Goal: Navigation & Orientation: Find specific page/section

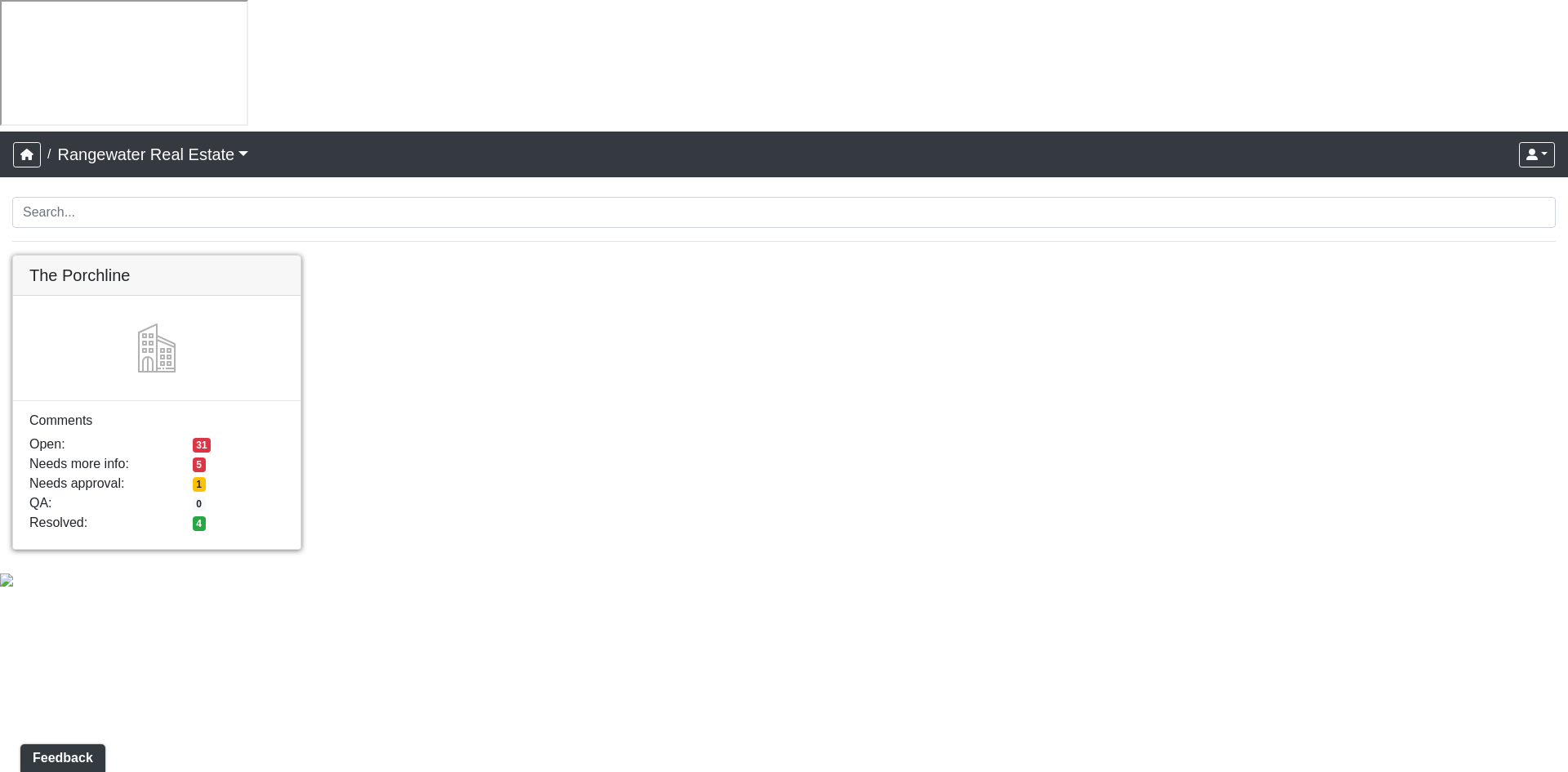
click at [292, 255] on link at bounding box center [157, 255] width 288 height 0
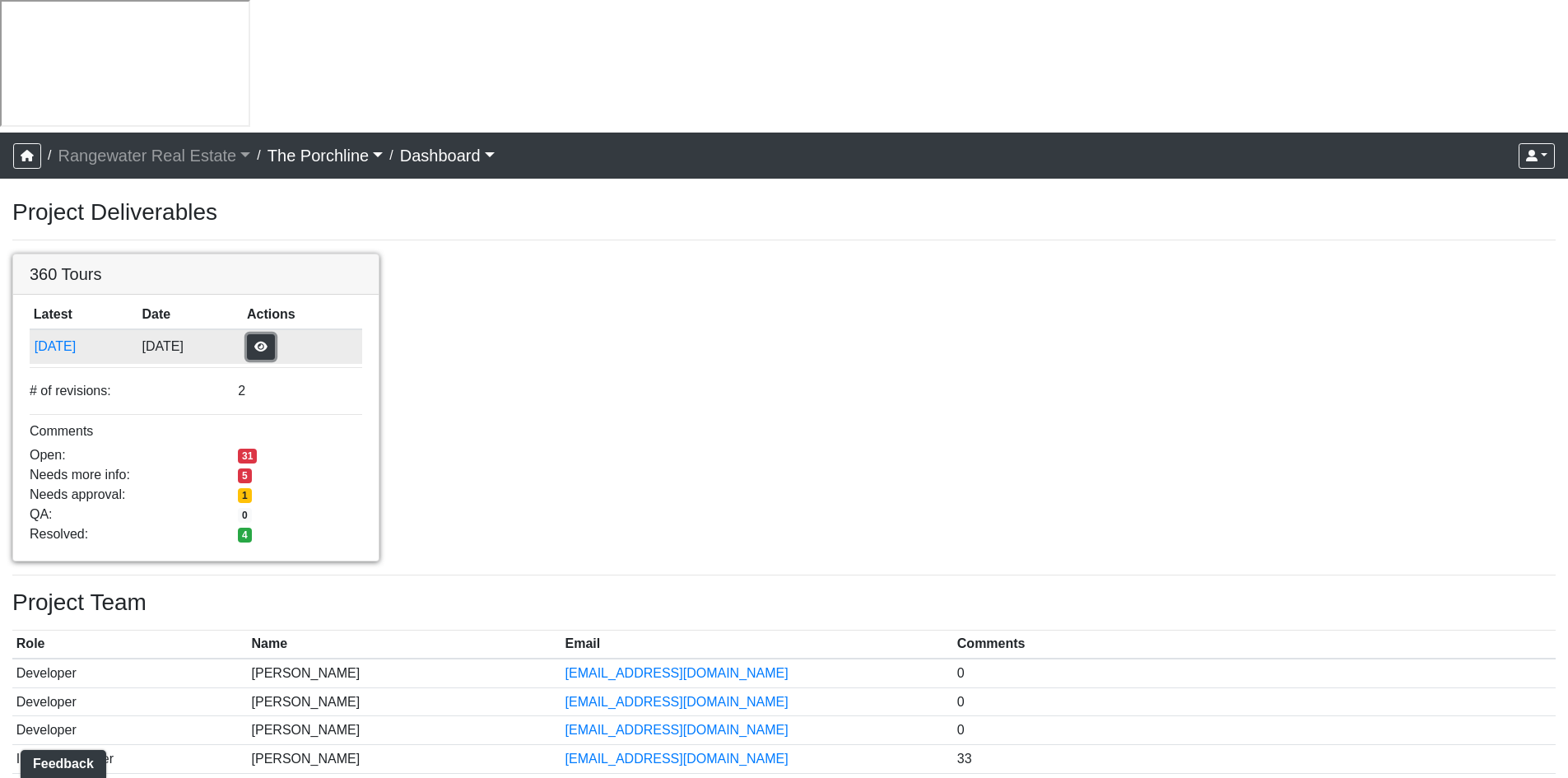
click at [275, 334] on button "button" at bounding box center [261, 347] width 28 height 26
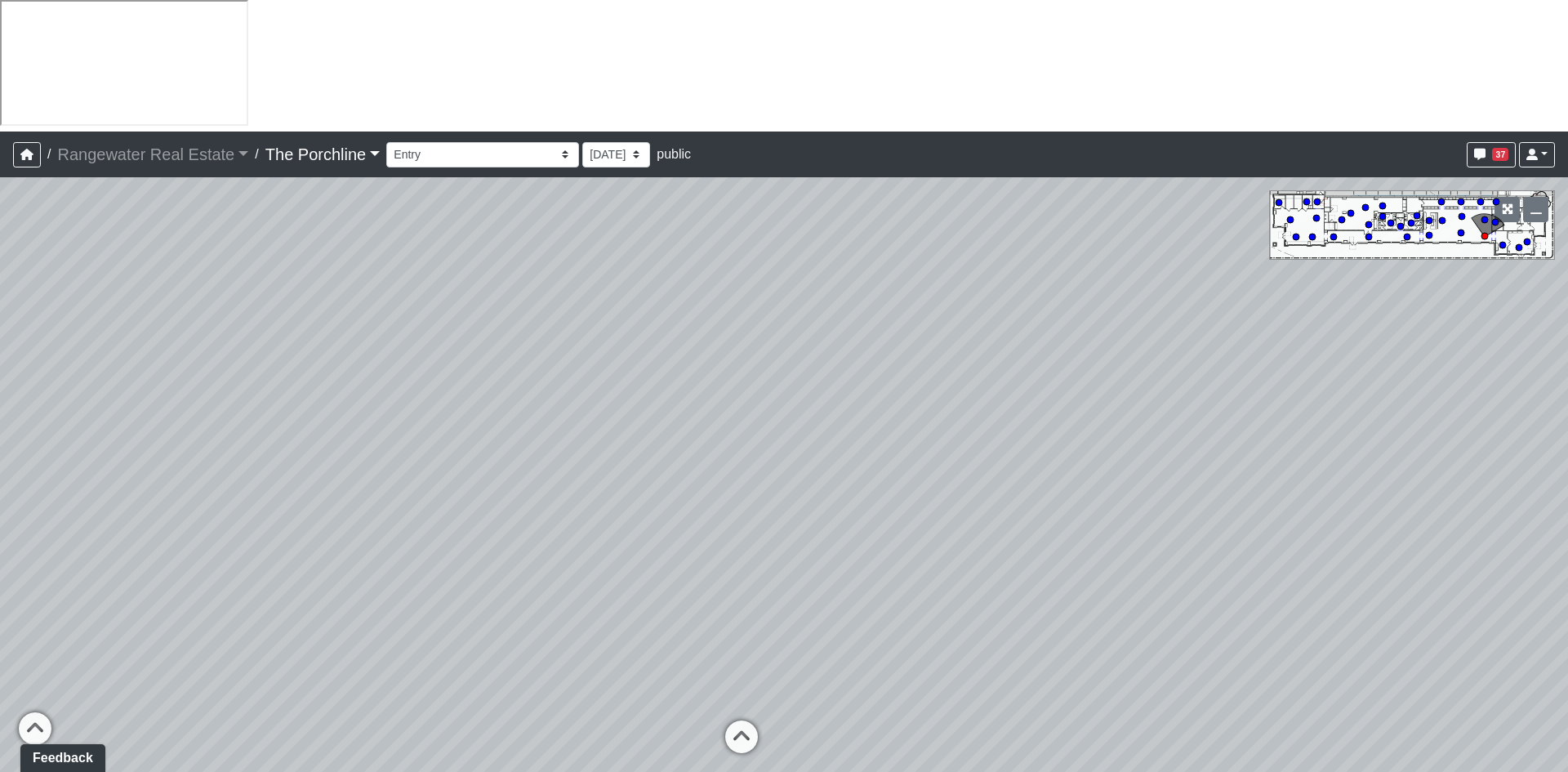
drag, startPoint x: 1082, startPoint y: 473, endPoint x: 430, endPoint y: 476, distance: 652.0
click at [430, 476] on div "Loading... Seating Loading... Mailroom Entry Loading... Lounge Entry Loading...…" at bounding box center [784, 540] width 1568 height 726
drag, startPoint x: 195, startPoint y: 229, endPoint x: 1050, endPoint y: 259, distance: 855.5
click at [1050, 259] on div "Loading... Seating Loading... Mailroom Entry Loading... Lounge Entry Loading...…" at bounding box center [784, 540] width 1568 height 726
drag, startPoint x: 279, startPoint y: 339, endPoint x: 643, endPoint y: 310, distance: 365.2
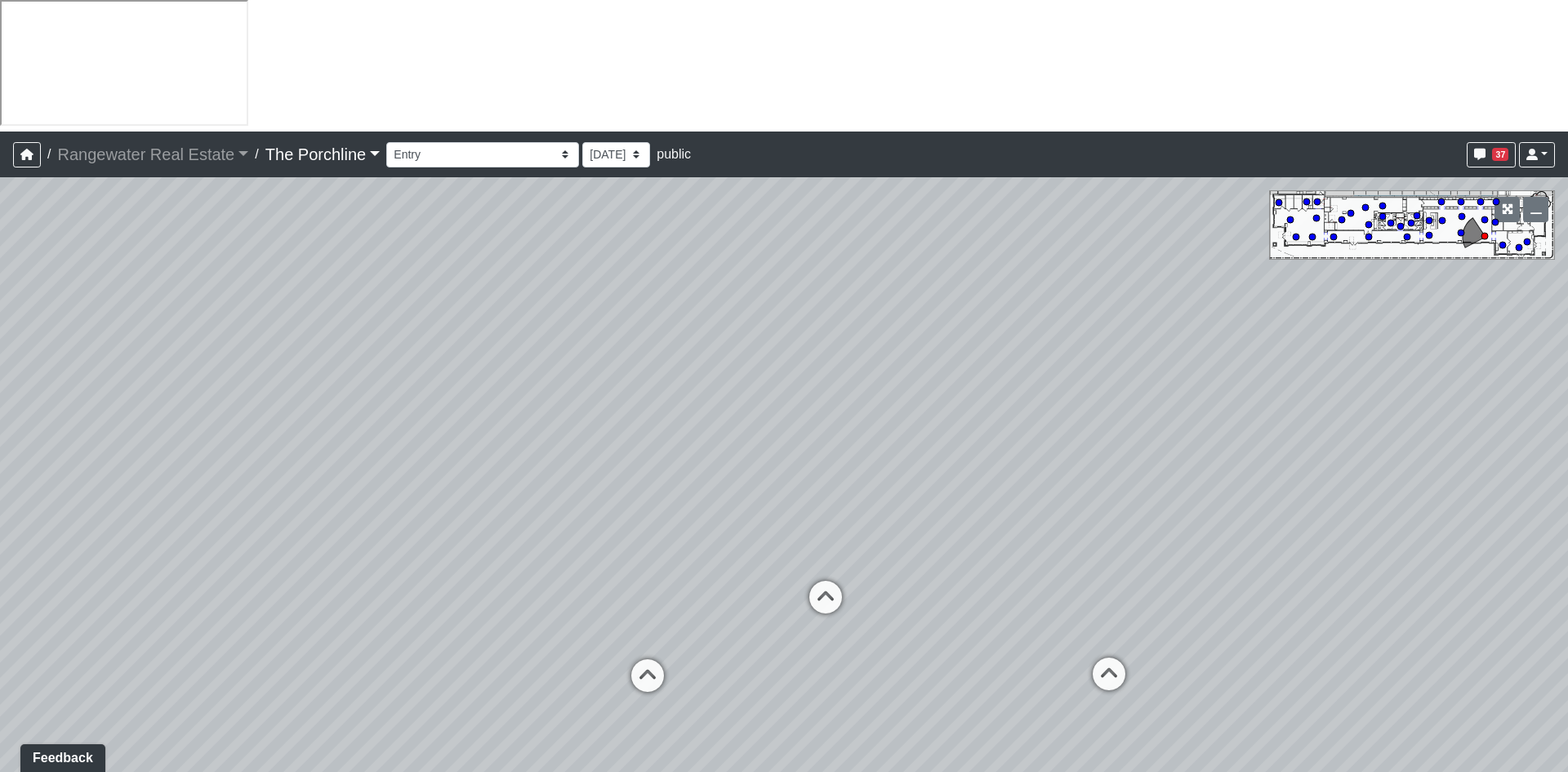
click at [643, 310] on div "Loading... Seating Loading... Mailroom Entry Loading... Lounge Entry Loading...…" at bounding box center [784, 540] width 1568 height 726
